Goal: Task Accomplishment & Management: Use online tool/utility

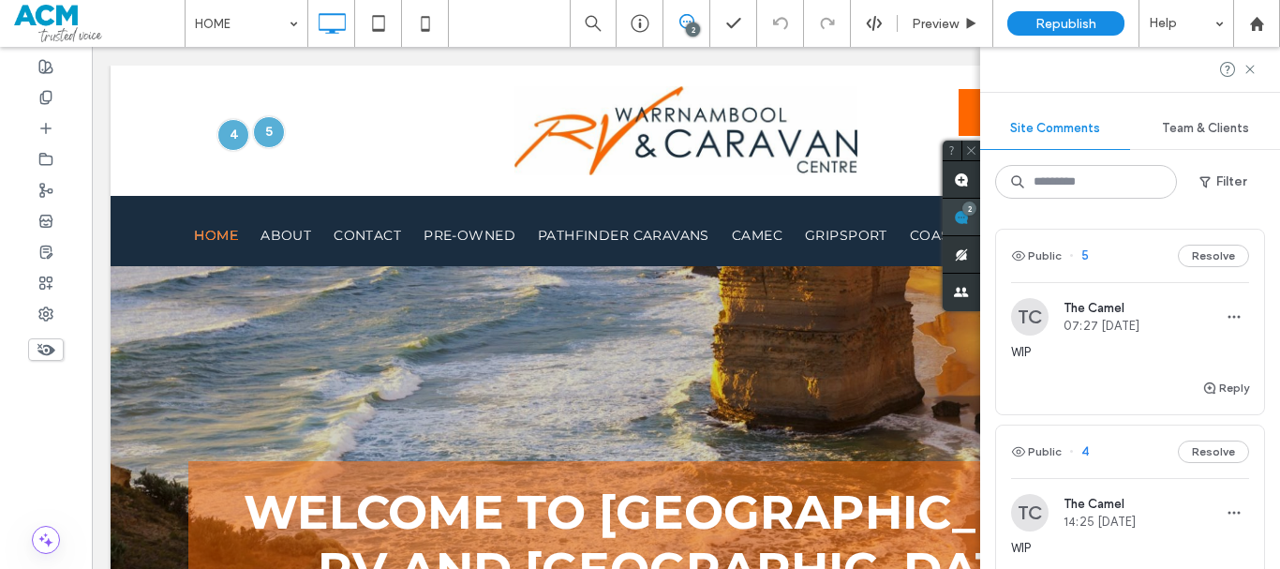
click at [981, 214] on div "2" at bounding box center [961, 217] width 37 height 37
click at [1208, 257] on button "Resolve" at bounding box center [1213, 256] width 71 height 22
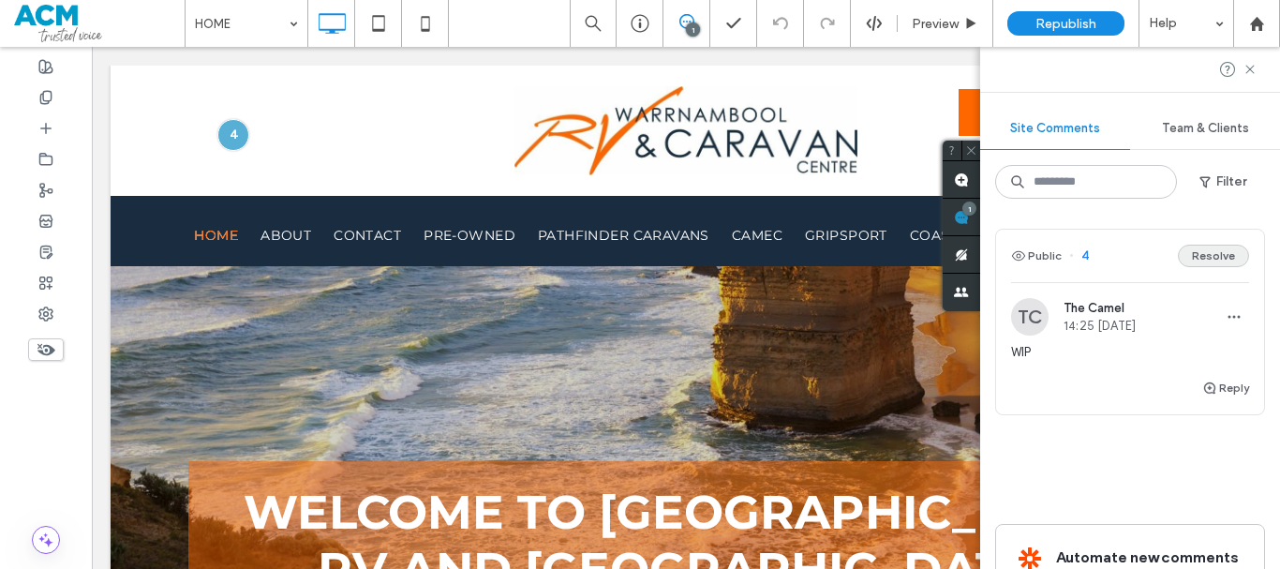
click at [1206, 262] on button "Resolve" at bounding box center [1213, 256] width 71 height 22
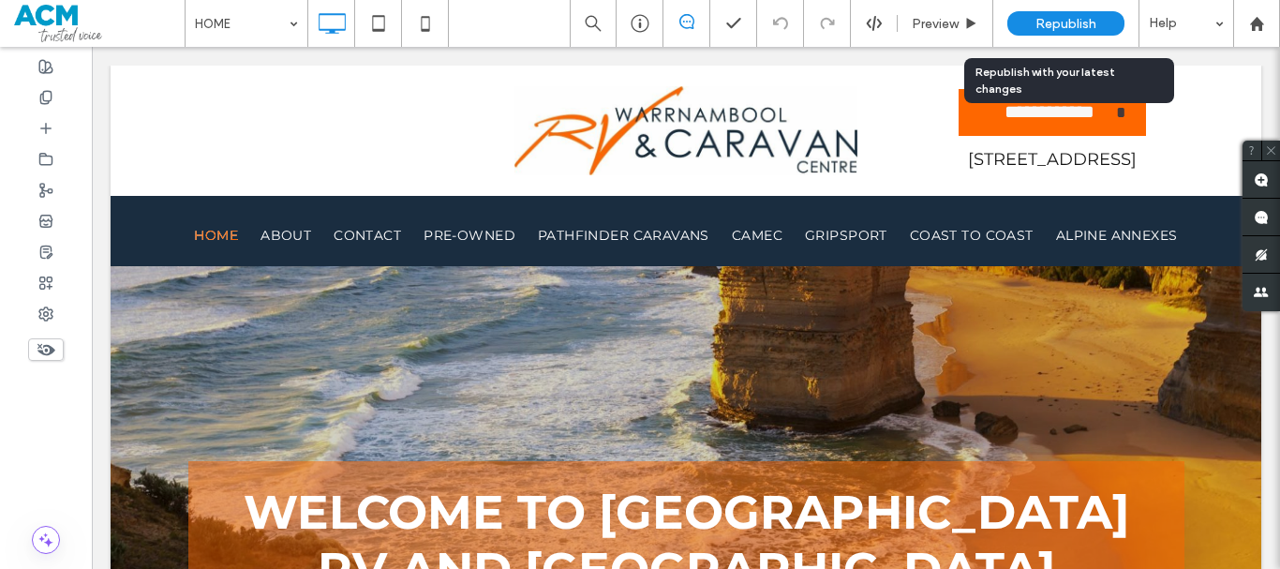
click at [1067, 12] on div "Republish" at bounding box center [1066, 23] width 117 height 47
click at [1056, 17] on span "Republish" at bounding box center [1066, 24] width 61 height 16
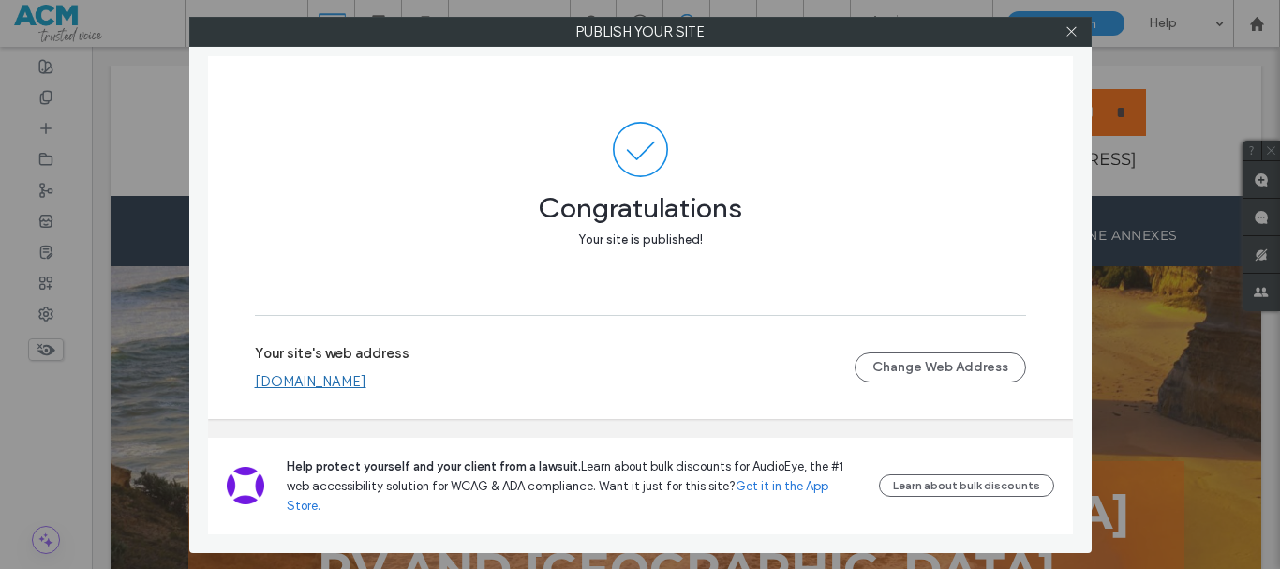
click at [367, 390] on link "[DOMAIN_NAME]" at bounding box center [311, 381] width 112 height 17
